Goal: Information Seeking & Learning: Learn about a topic

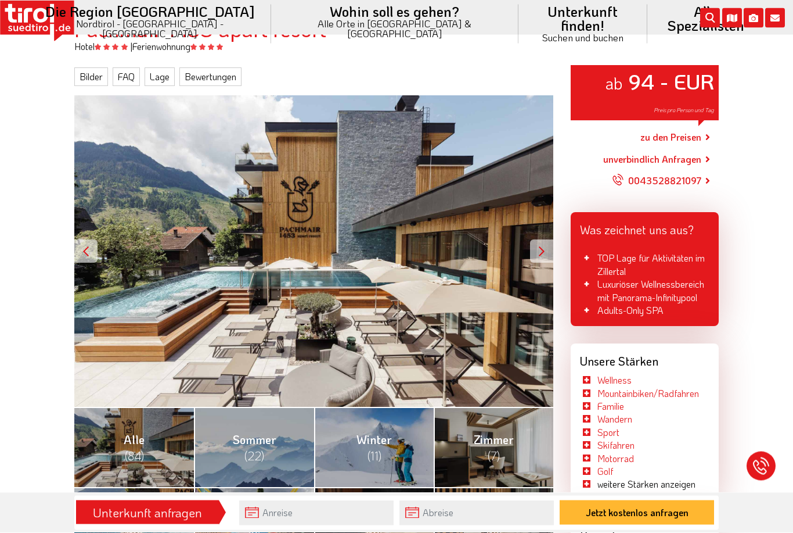
scroll to position [132, 0]
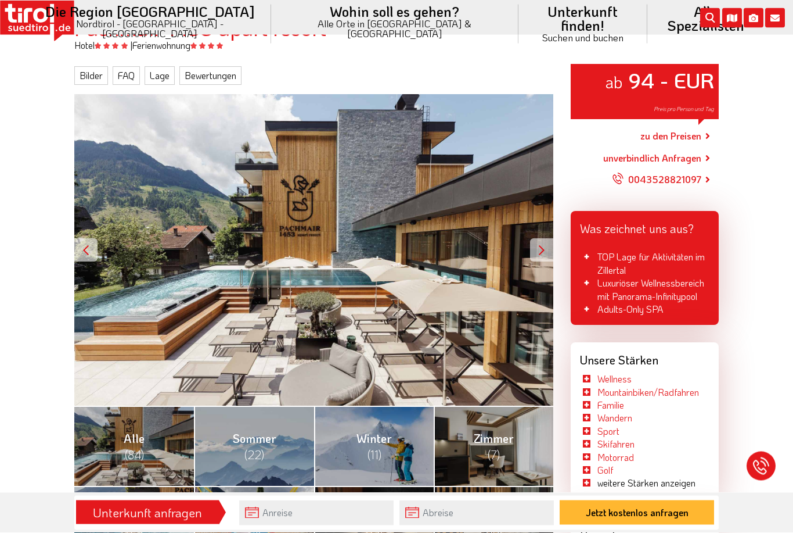
click at [595, 464] on li "Golf" at bounding box center [645, 470] width 130 height 13
click at [605, 464] on link "Golf" at bounding box center [606, 470] width 16 height 12
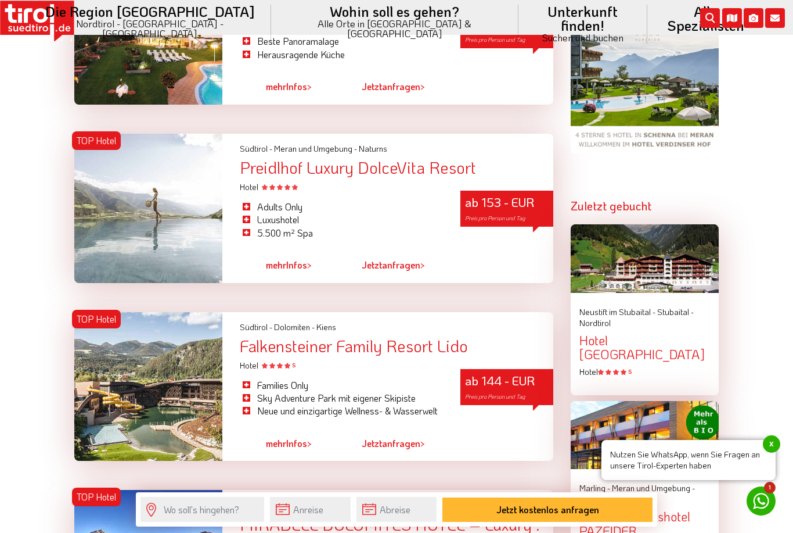
scroll to position [1235, 0]
click at [150, 218] on div at bounding box center [148, 208] width 148 height 149
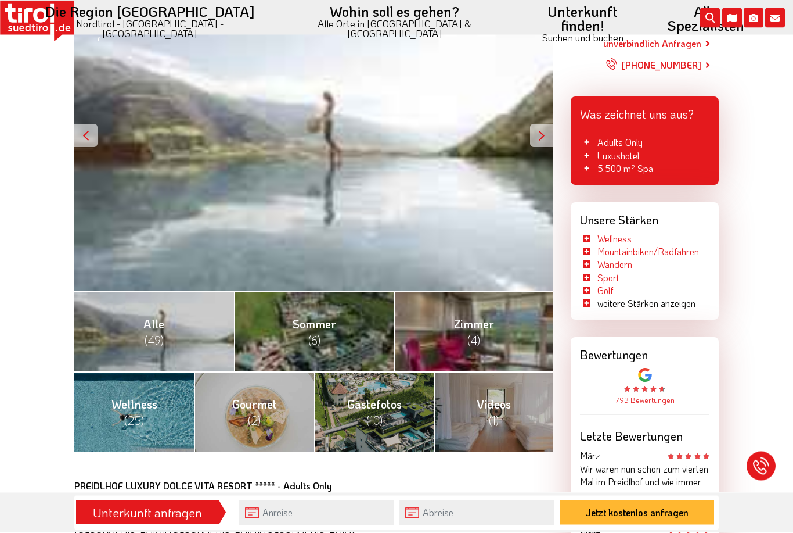
scroll to position [247, 0]
click at [471, 333] on span "(4)" at bounding box center [474, 339] width 13 height 15
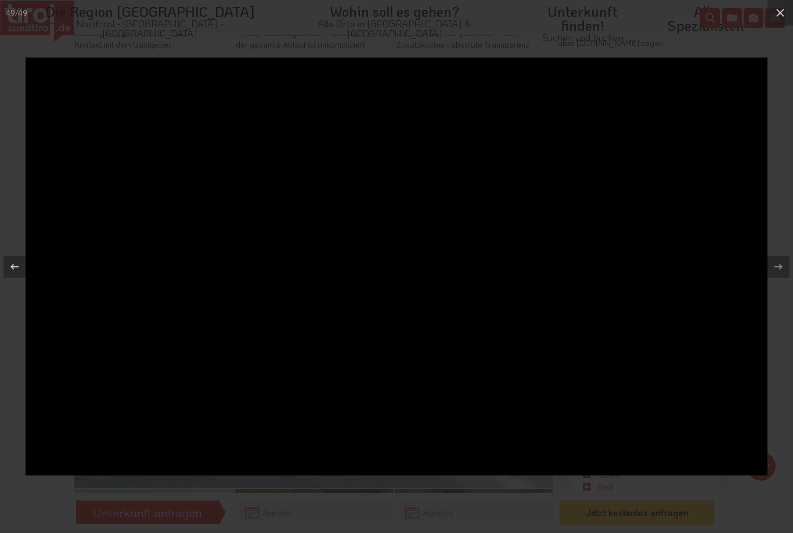
scroll to position [50, 0]
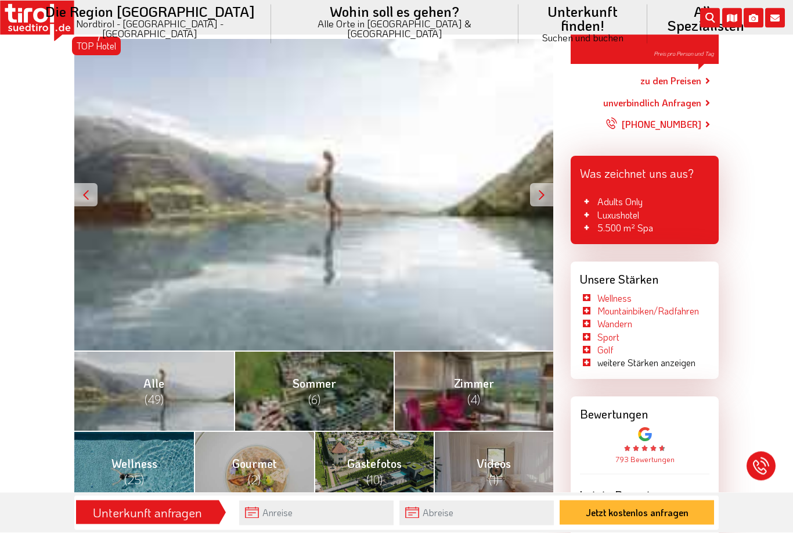
scroll to position [188, 0]
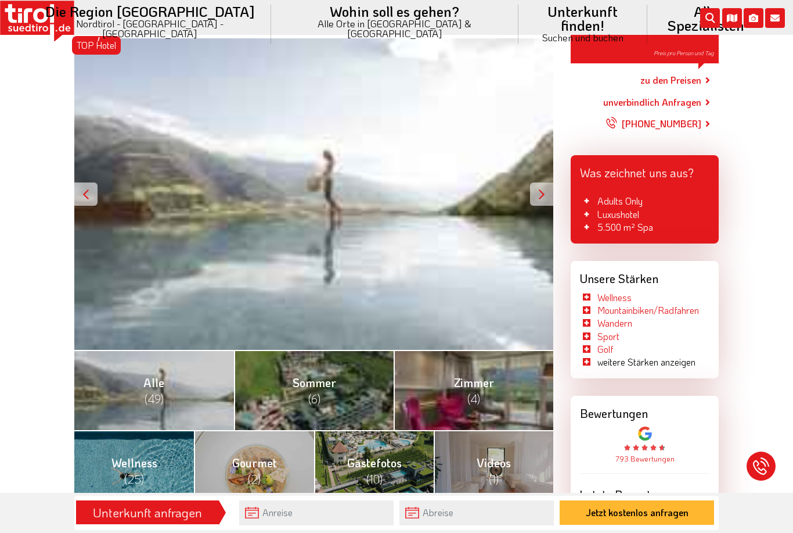
click at [606, 343] on link "Golf" at bounding box center [606, 349] width 16 height 12
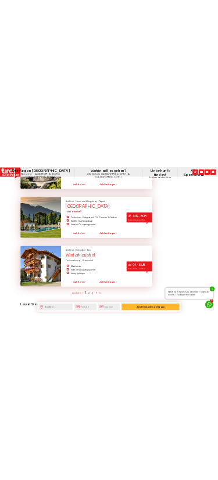
scroll to position [4327, 0]
